Goal: Task Accomplishment & Management: Use online tool/utility

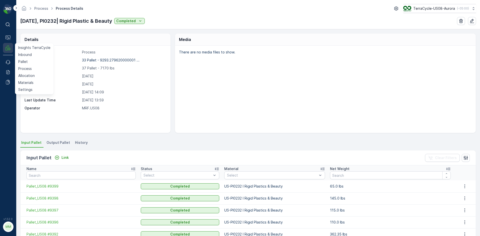
click at [5, 47] on button "MRF" at bounding box center [8, 48] width 10 height 10
click at [26, 68] on p "Process" at bounding box center [25, 68] width 14 height 5
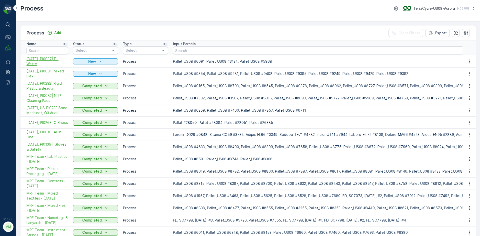
click at [53, 58] on span "[DATE], PI0037| E- Waste" at bounding box center [48, 62] width 42 height 10
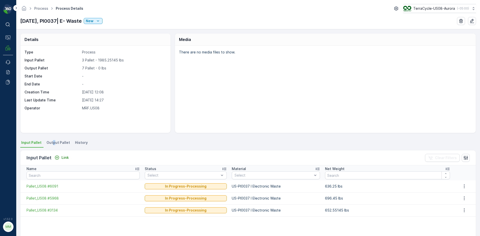
click at [53, 144] on span "Output Pallet" at bounding box center [59, 142] width 24 height 5
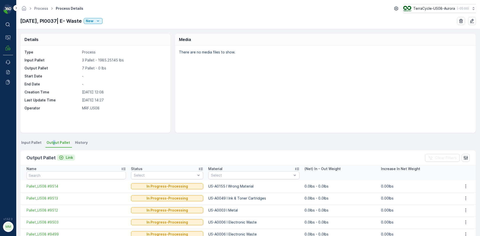
click at [69, 157] on p "Link" at bounding box center [69, 157] width 7 height 5
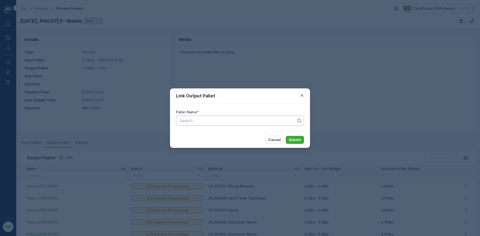
click at [193, 123] on div at bounding box center [238, 121] width 118 height 5
type input "9505"
click at [286, 136] on button "Submit" at bounding box center [295, 140] width 18 height 8
